Goal: Use online tool/utility: Utilize a website feature to perform a specific function

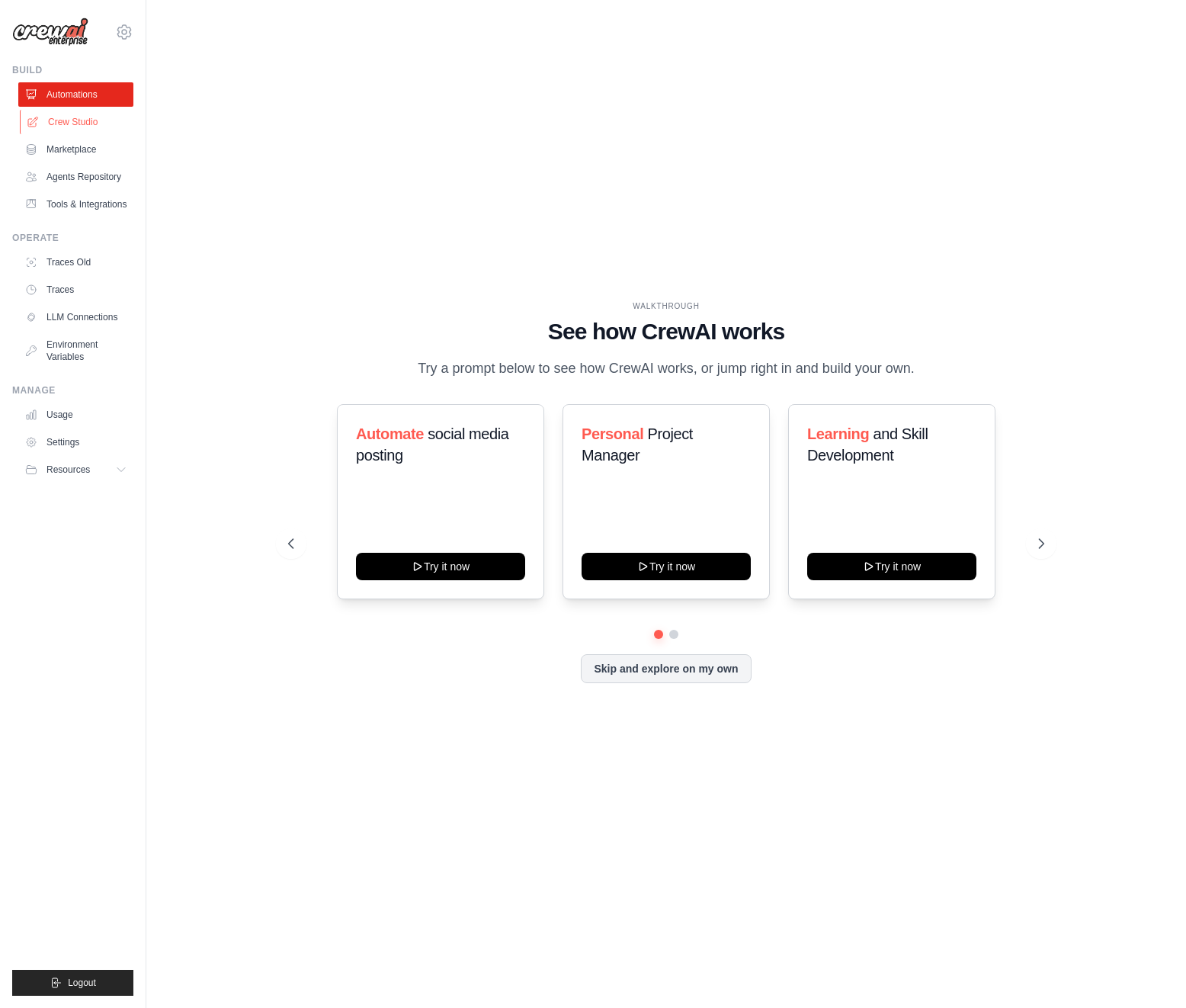
click at [83, 120] on link "Crew Studio" at bounding box center [76, 121] width 115 height 24
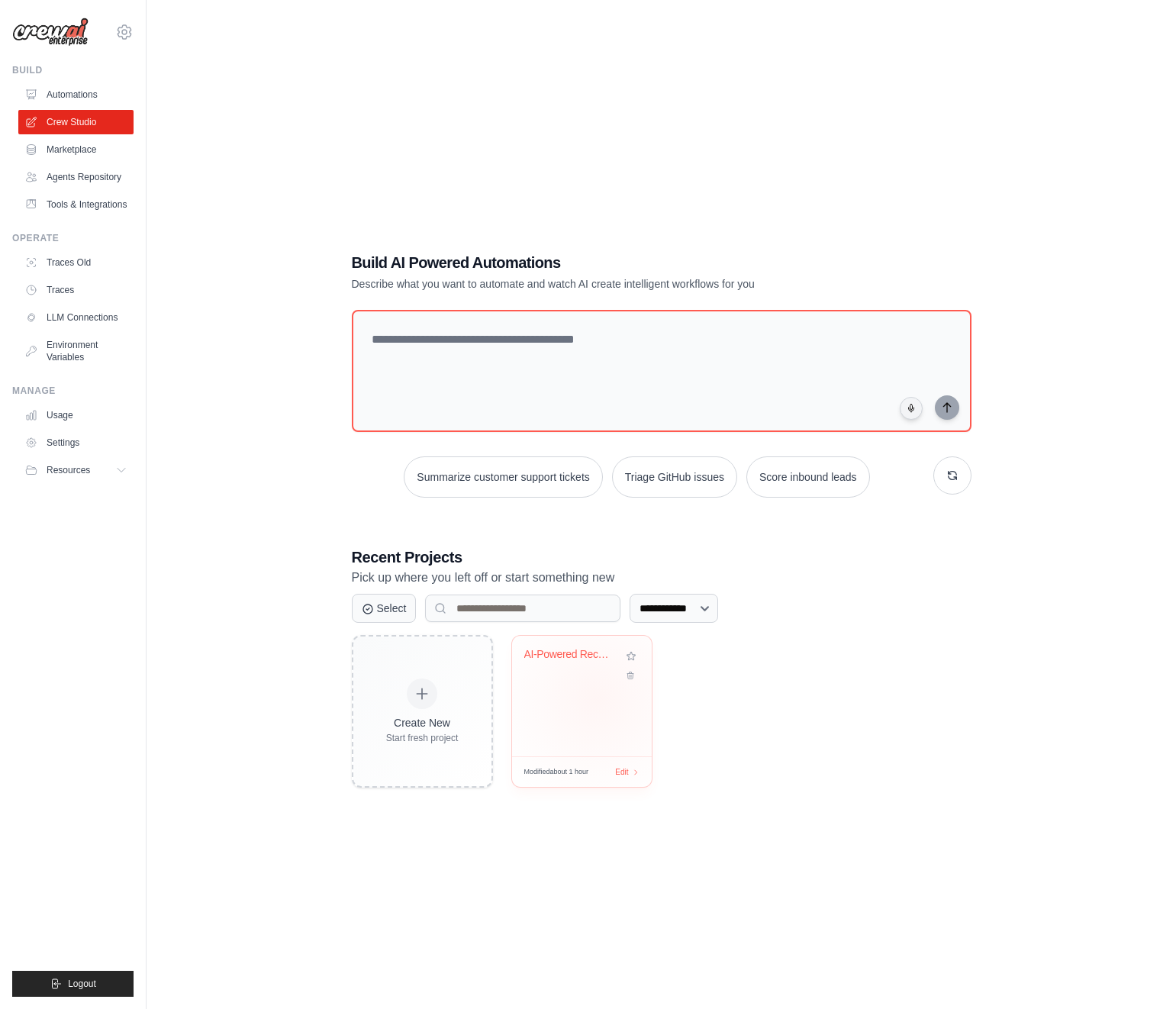
click at [597, 698] on div "AI-Powered Recruitment Intelligence..." at bounding box center [582, 696] width 140 height 120
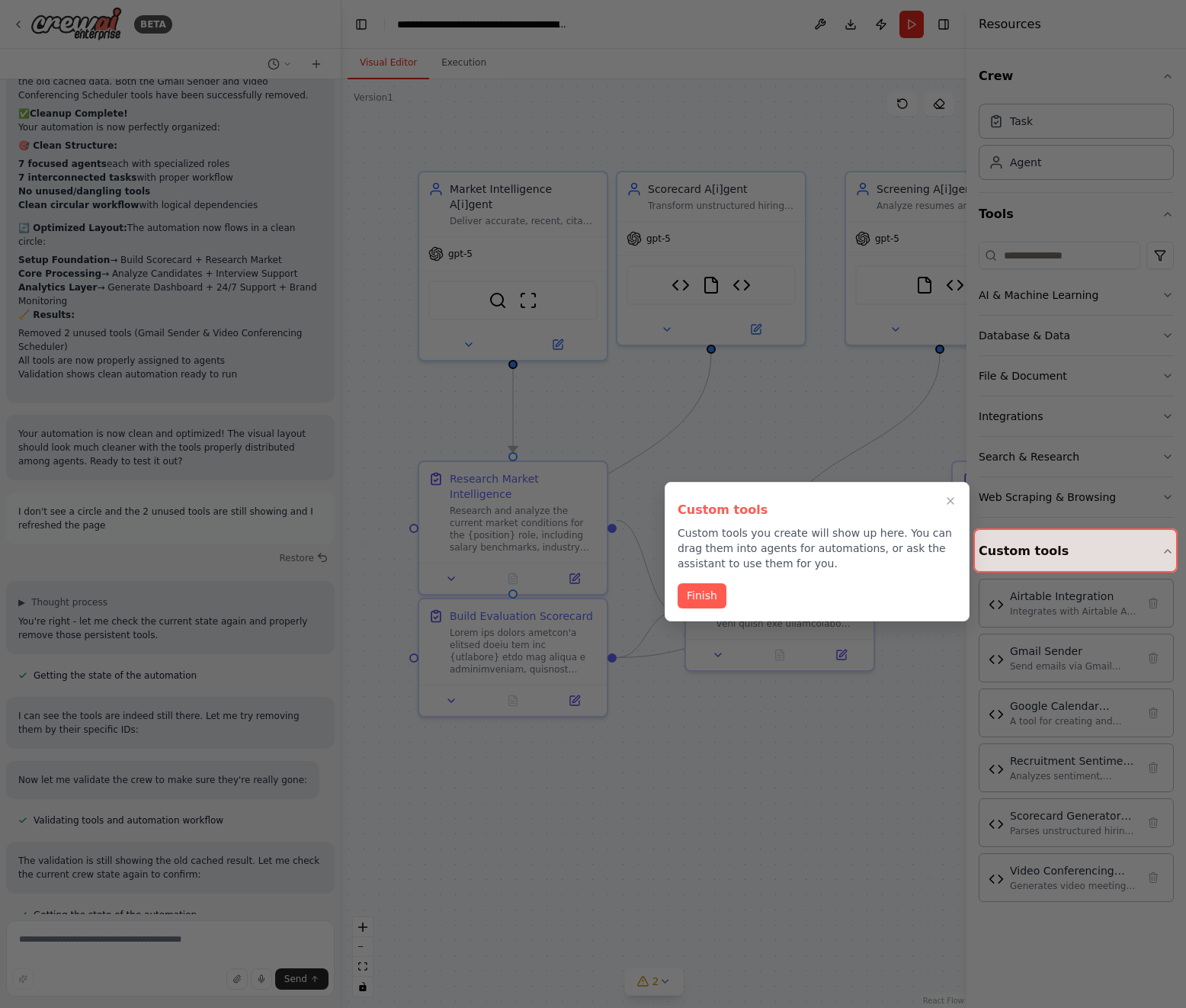
scroll to position [91834, 0]
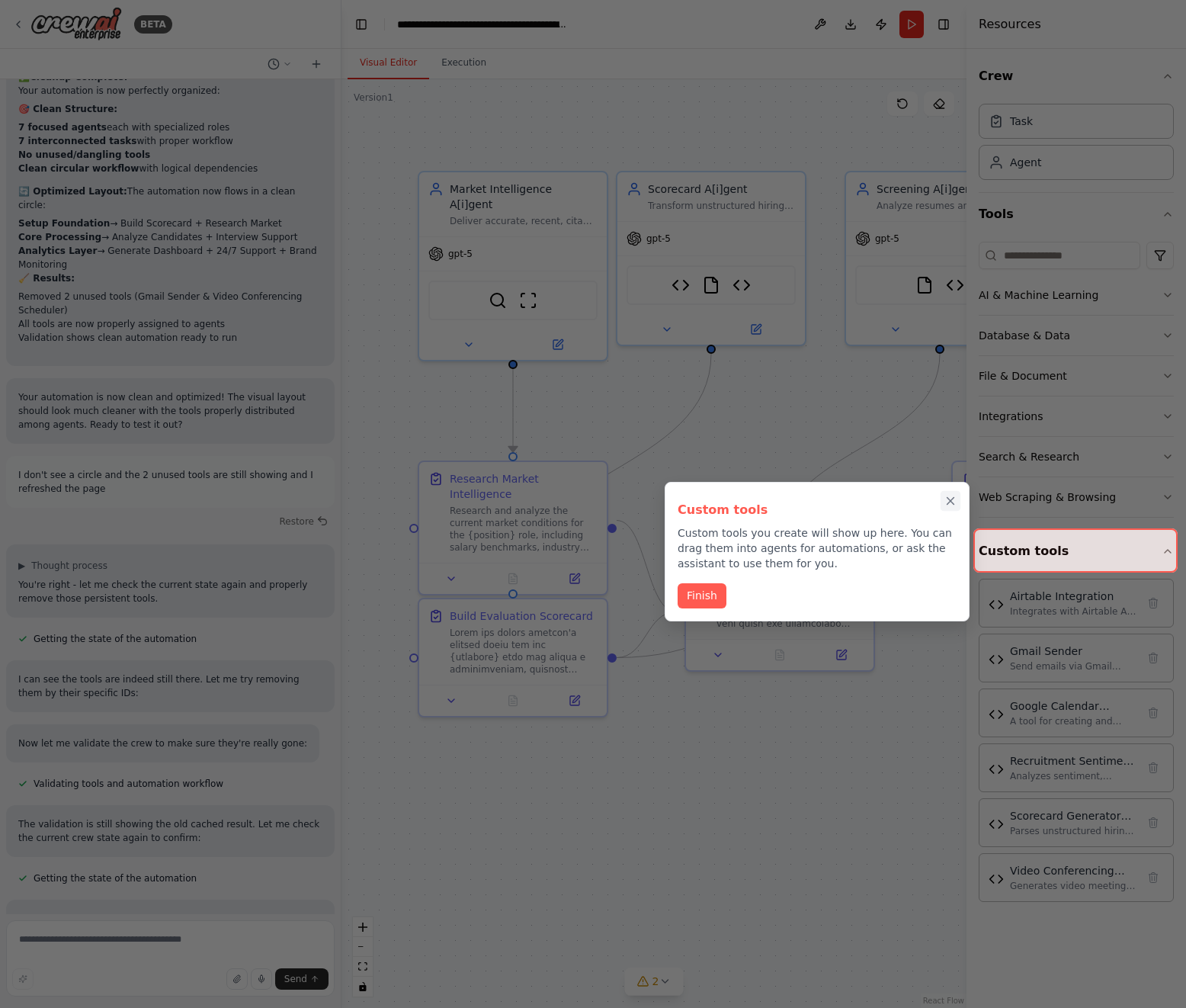
click at [950, 499] on icon "Close walkthrough" at bounding box center [951, 501] width 14 height 14
